Goal: Information Seeking & Learning: Learn about a topic

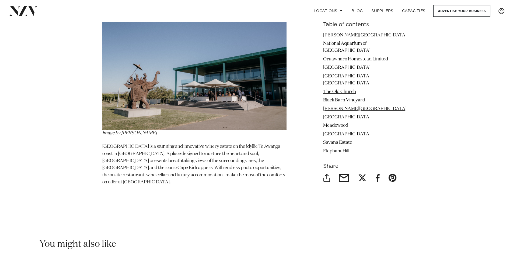
scroll to position [3204, 0]
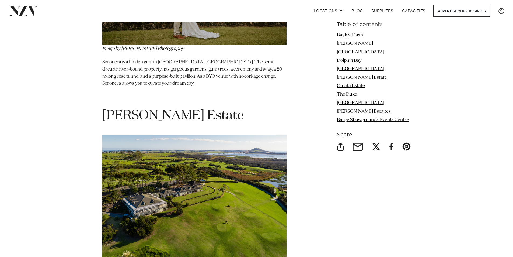
scroll to position [1696, 0]
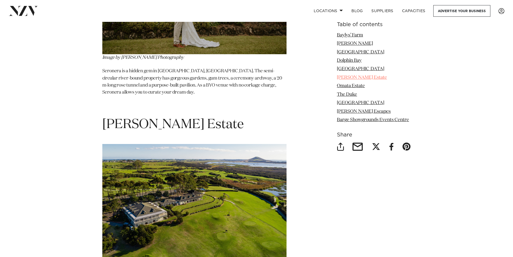
click at [354, 76] on link "[PERSON_NAME] Estate" at bounding box center [362, 77] width 50 height 5
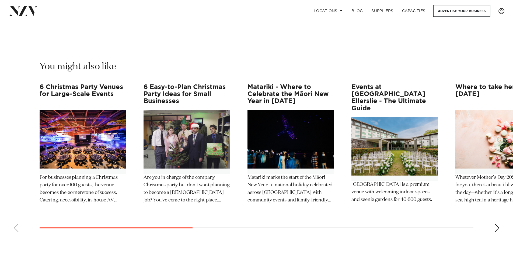
scroll to position [3135, 0]
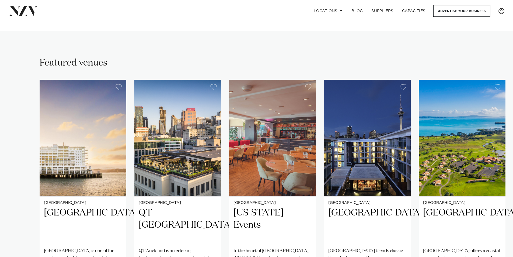
scroll to position [350, 0]
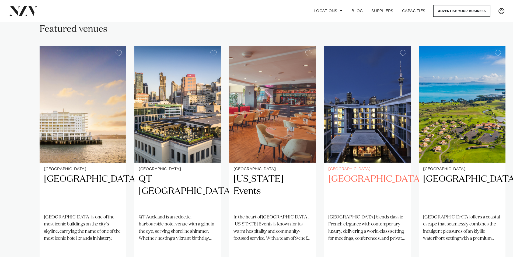
click at [373, 177] on h2 "Sofitel Auckland Viaduct Harbour" at bounding box center [367, 191] width 78 height 36
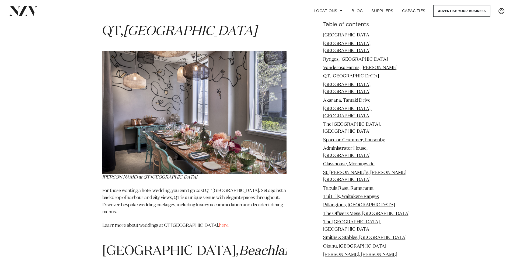
scroll to position [1535, 0]
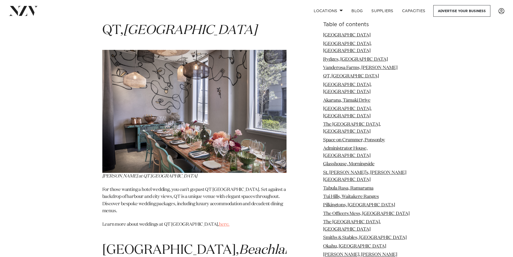
click at [219, 222] on link "here." at bounding box center [224, 224] width 11 height 5
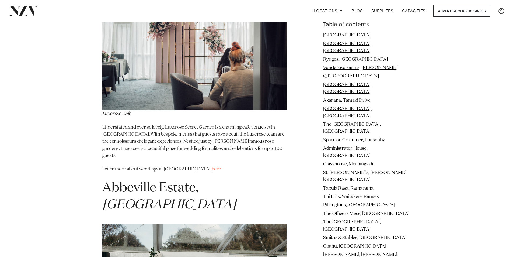
scroll to position [5547, 0]
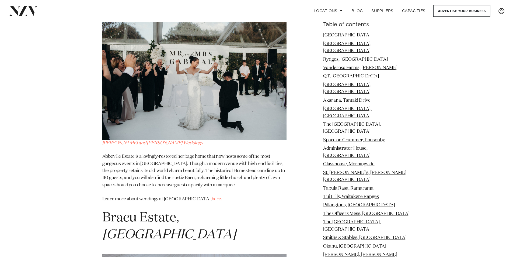
scroll to position [5762, 0]
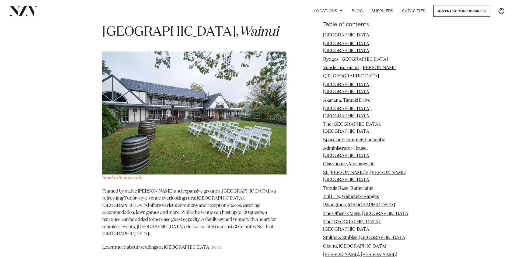
scroll to position [7835, 0]
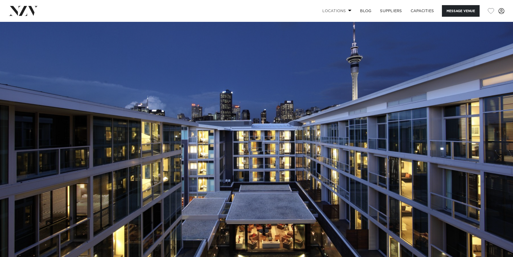
click at [348, 11] on span at bounding box center [350, 10] width 4 height 2
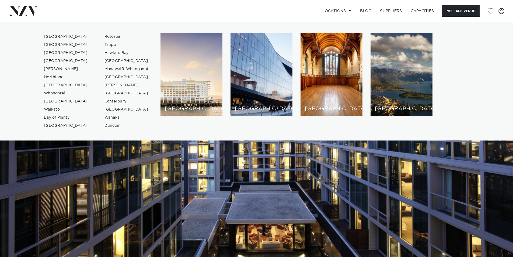
click at [348, 11] on span at bounding box center [350, 10] width 4 height 2
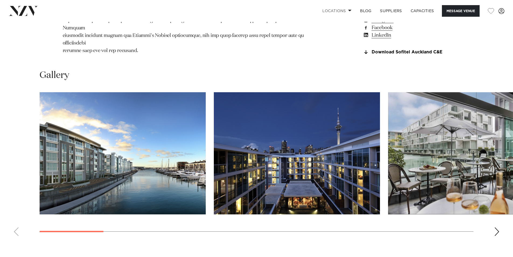
scroll to position [512, 0]
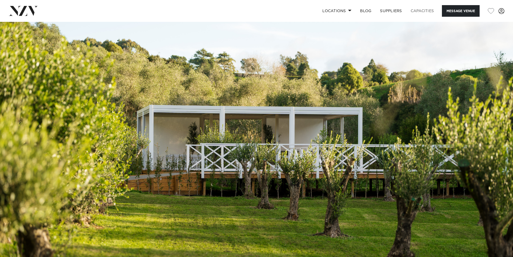
click at [415, 12] on link "Capacities" at bounding box center [422, 11] width 32 height 12
click at [347, 10] on link "Locations" at bounding box center [337, 11] width 38 height 12
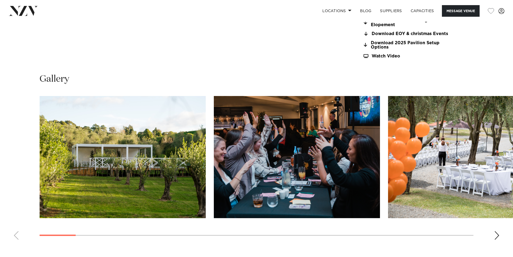
scroll to position [565, 0]
click at [496, 233] on div "Next slide" at bounding box center [496, 235] width 5 height 9
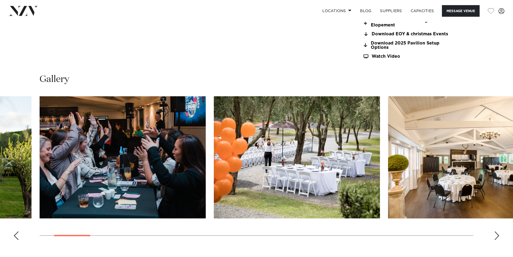
click at [496, 233] on div "Next slide" at bounding box center [496, 235] width 5 height 9
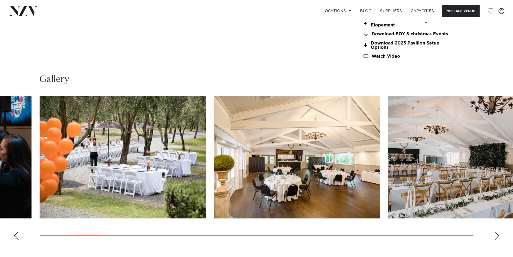
click at [496, 233] on div "Next slide" at bounding box center [496, 235] width 5 height 9
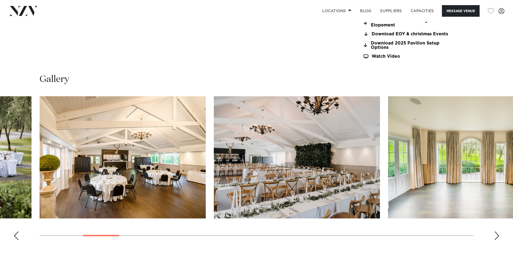
click at [496, 233] on div "Next slide" at bounding box center [496, 235] width 5 height 9
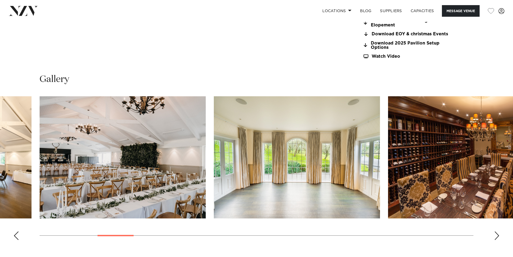
click at [496, 233] on div "Next slide" at bounding box center [496, 235] width 5 height 9
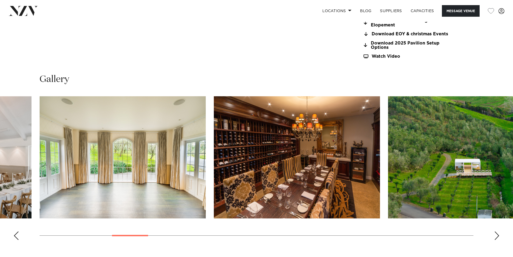
click at [496, 233] on div "Next slide" at bounding box center [496, 235] width 5 height 9
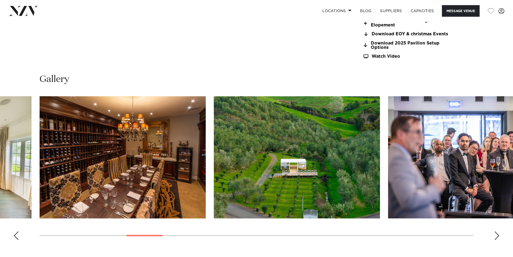
click at [496, 233] on div "Next slide" at bounding box center [496, 235] width 5 height 9
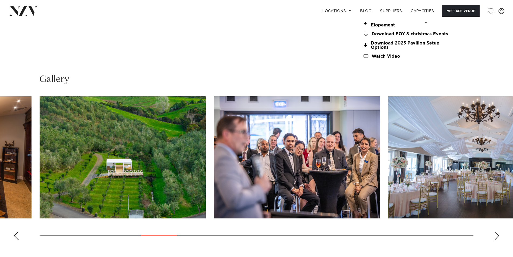
click at [496, 233] on div "Next slide" at bounding box center [496, 235] width 5 height 9
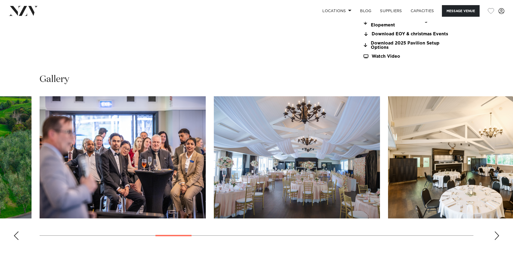
click at [496, 233] on div "Next slide" at bounding box center [496, 235] width 5 height 9
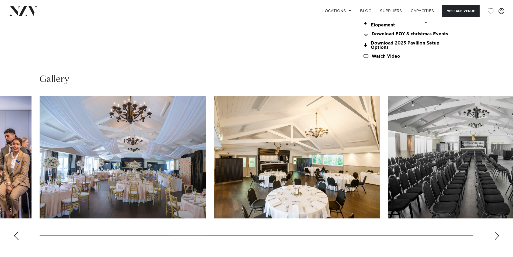
click at [496, 233] on div "Next slide" at bounding box center [496, 235] width 5 height 9
